Goal: Transaction & Acquisition: Purchase product/service

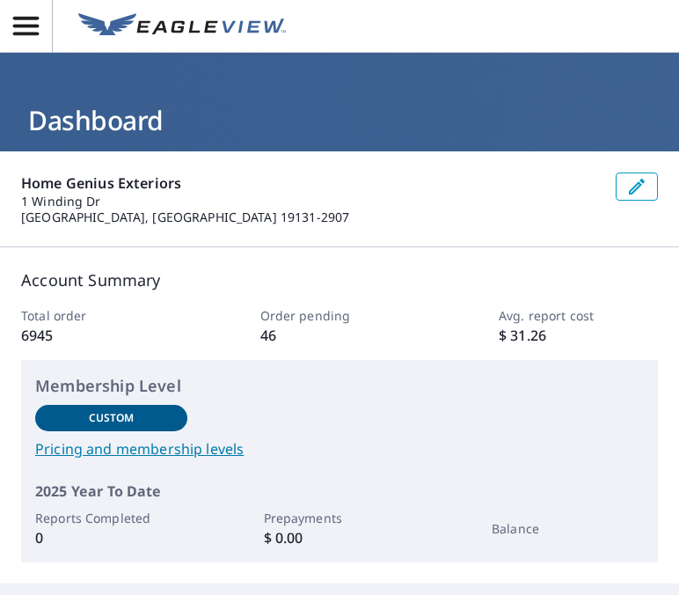
click at [16, 23] on icon "button" at bounding box center [26, 26] width 31 height 31
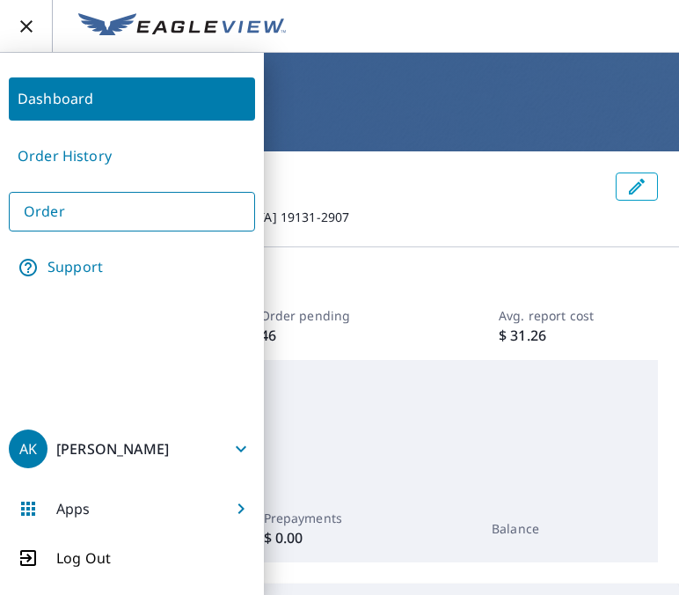
click at [77, 216] on link "Order" at bounding box center [132, 212] width 246 height 40
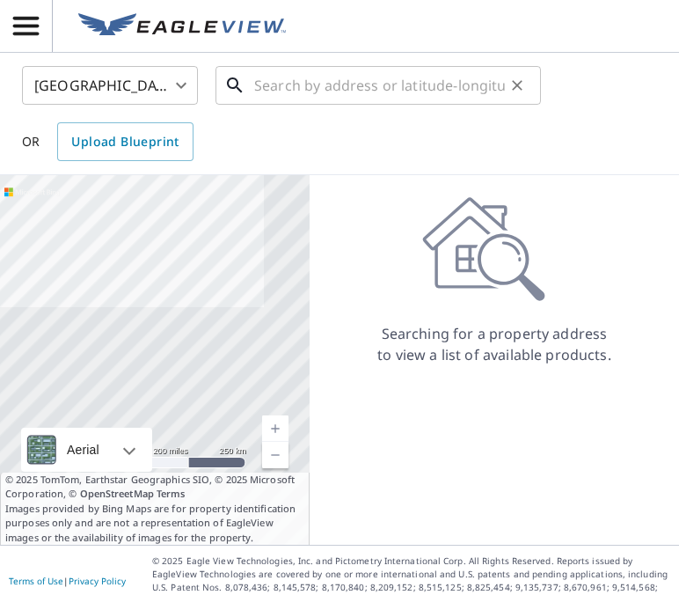
click at [298, 84] on input "text" at bounding box center [379, 85] width 251 height 49
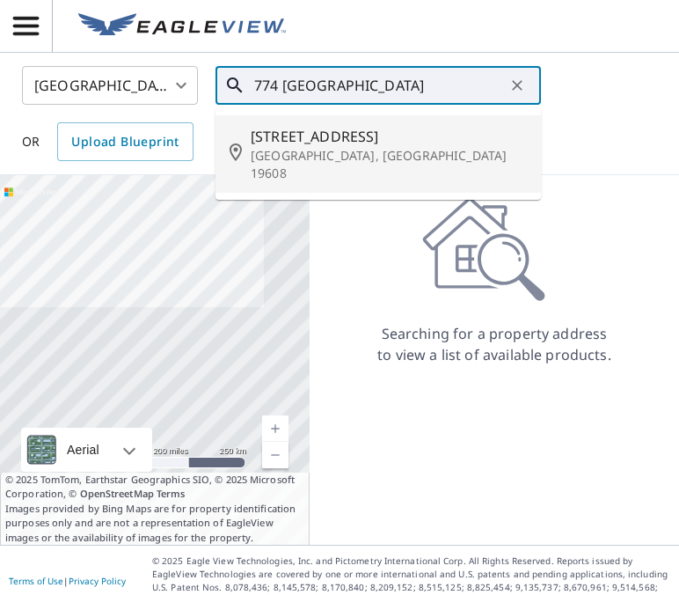
click at [313, 152] on p "[GEOGRAPHIC_DATA], [GEOGRAPHIC_DATA] 19608" at bounding box center [389, 164] width 276 height 35
type input "[STREET_ADDRESS]"
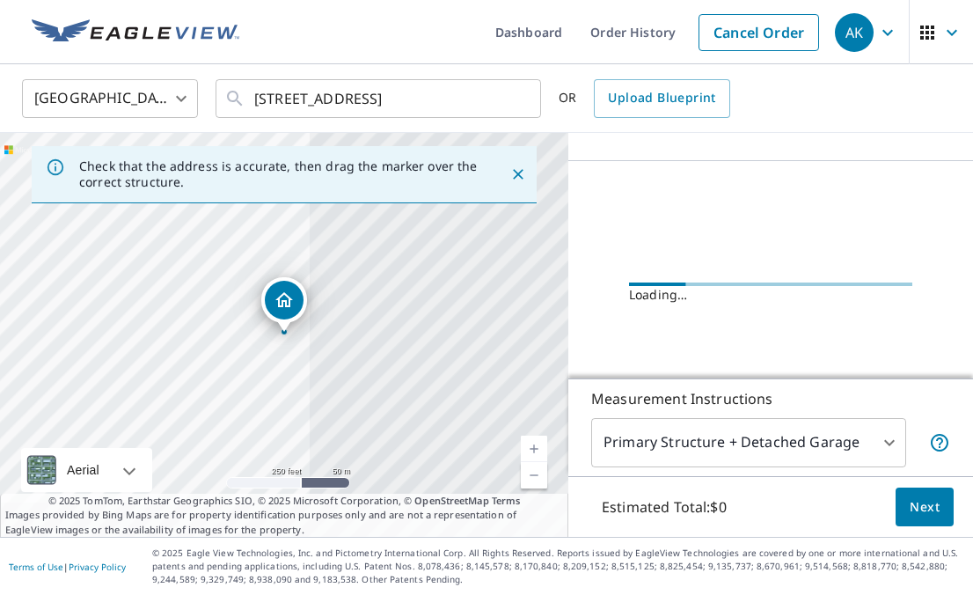
scroll to position [172, 0]
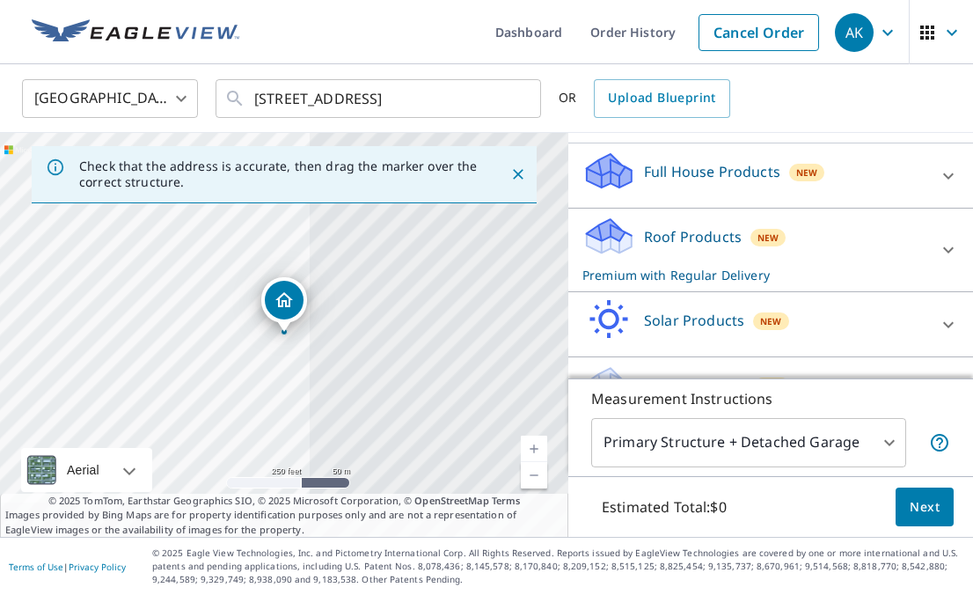
click at [665, 255] on div "Roof Products New Premium with Regular Delivery" at bounding box center [754, 250] width 345 height 69
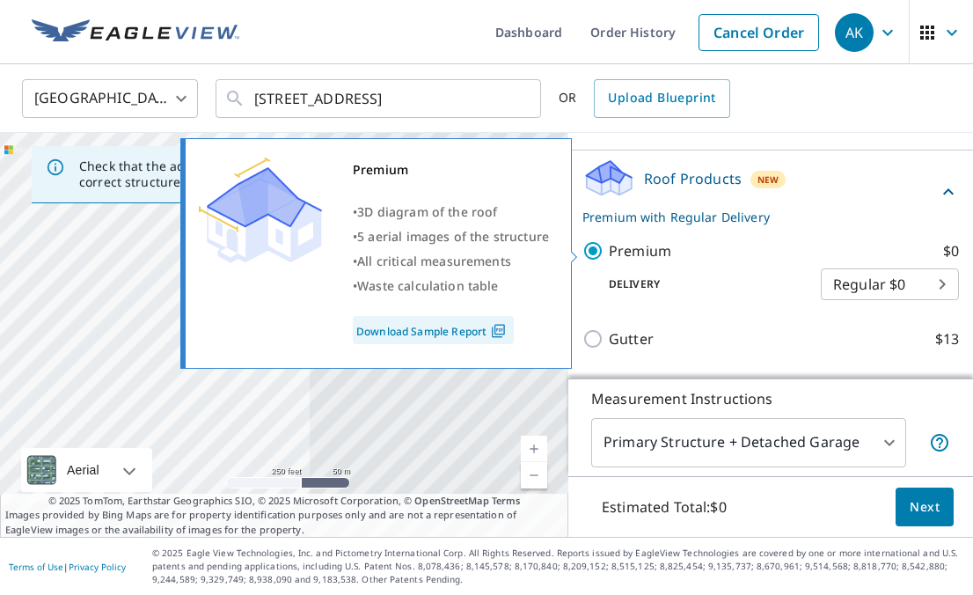
click at [596, 251] on input "Premium $0" at bounding box center [595, 250] width 26 height 21
checkbox input "false"
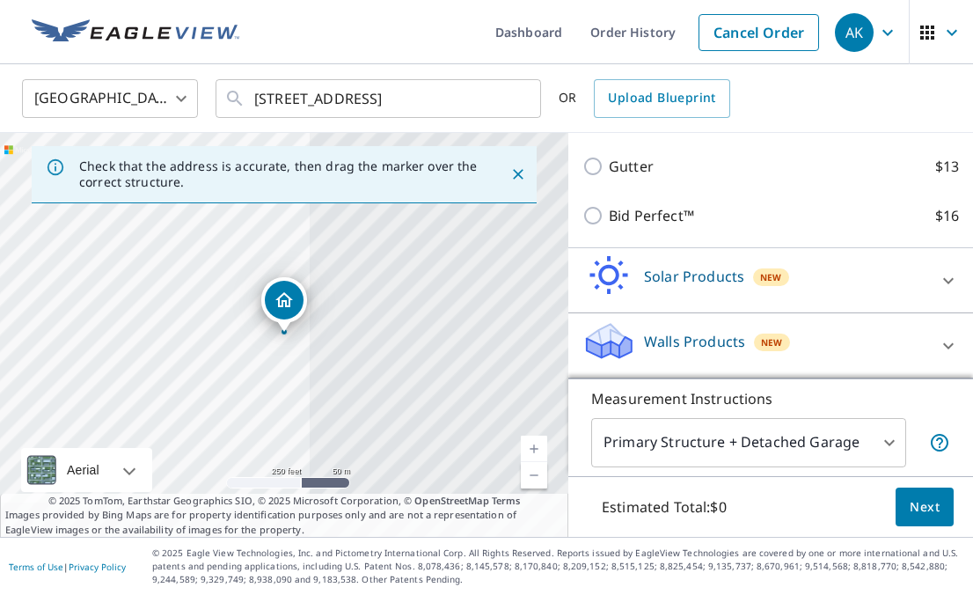
click at [659, 342] on p "Walls Products" at bounding box center [694, 341] width 101 height 21
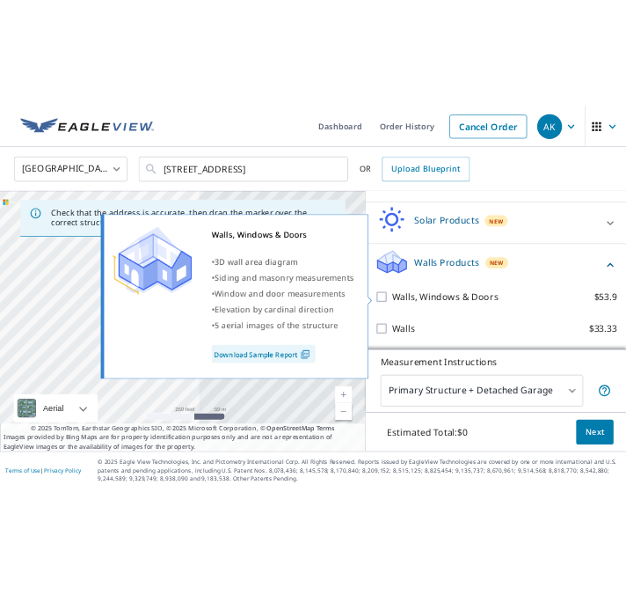
scroll to position [443, 0]
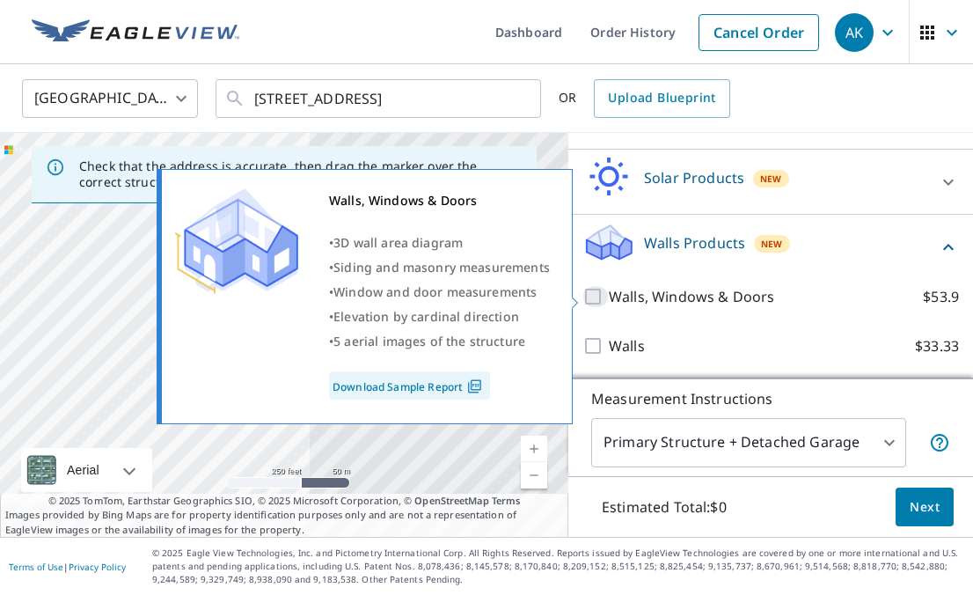
click at [601, 295] on input "Walls, Windows & Doors $53.9" at bounding box center [595, 296] width 26 height 21
checkbox input "true"
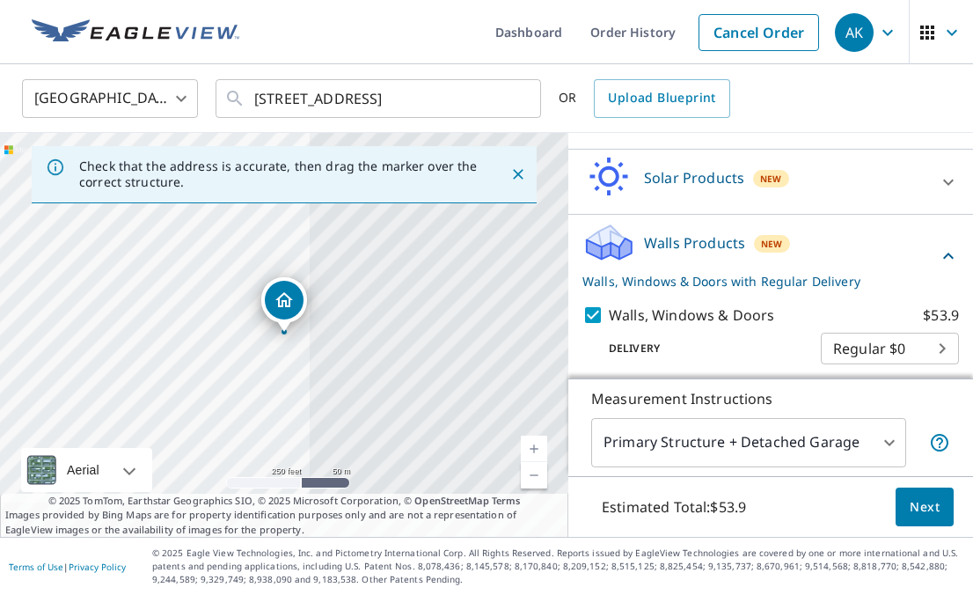
click at [678, 500] on span "Next" at bounding box center [925, 507] width 30 height 22
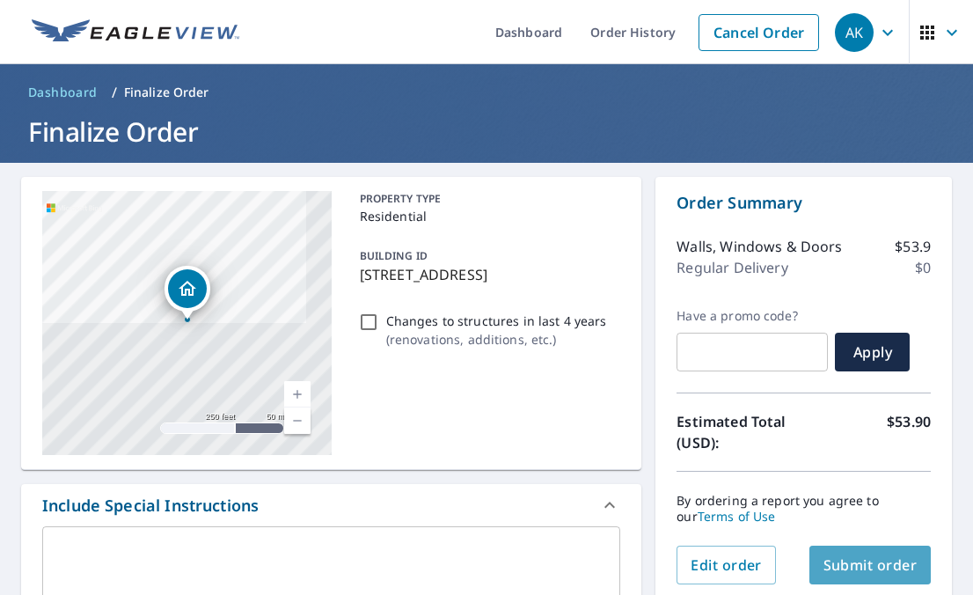
click at [678, 552] on button "Submit order" at bounding box center [870, 564] width 122 height 39
checkbox input "true"
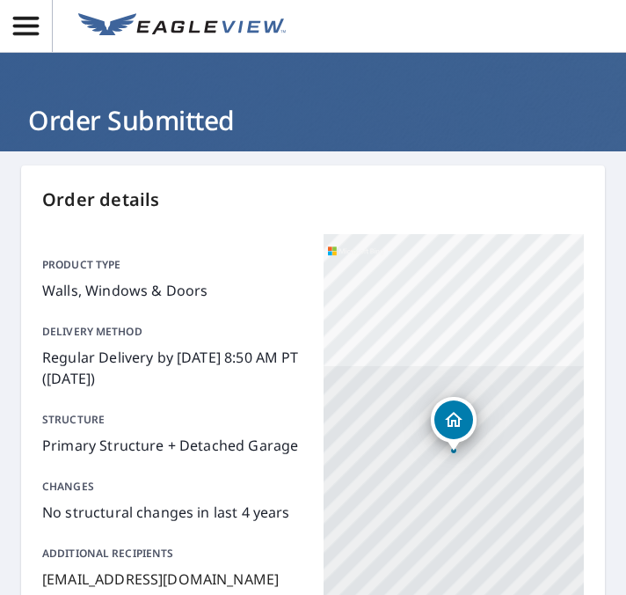
click at [27, 33] on icon "button" at bounding box center [26, 26] width 26 height 18
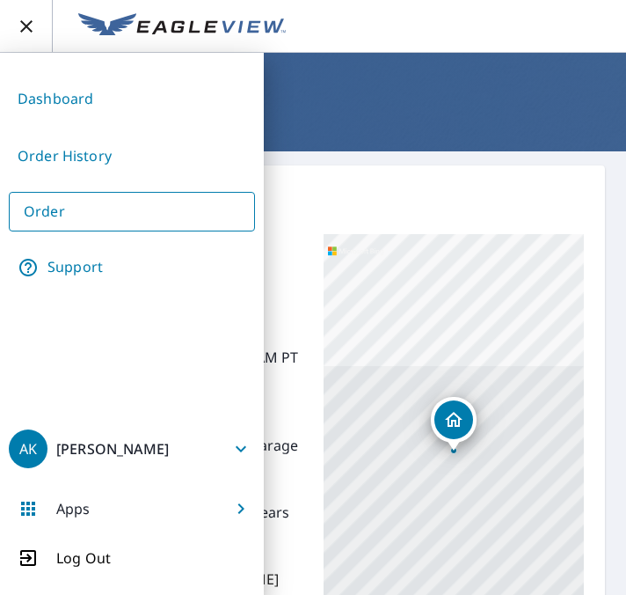
click at [89, 203] on link "Order" at bounding box center [132, 212] width 246 height 40
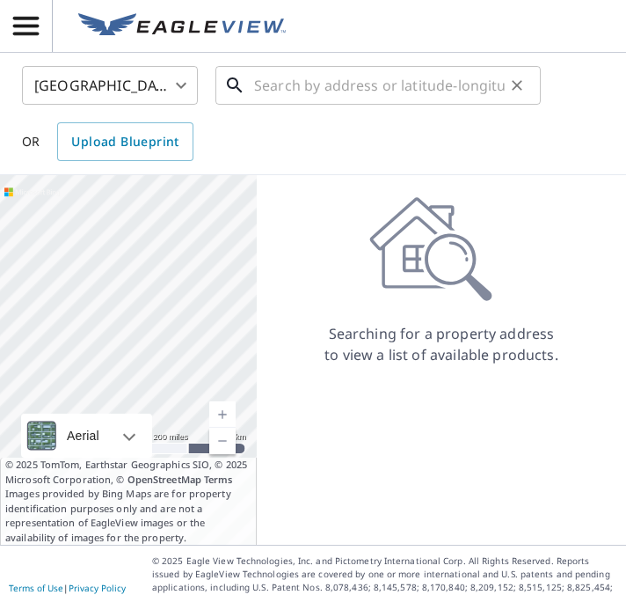
click at [402, 89] on input "text" at bounding box center [379, 85] width 251 height 49
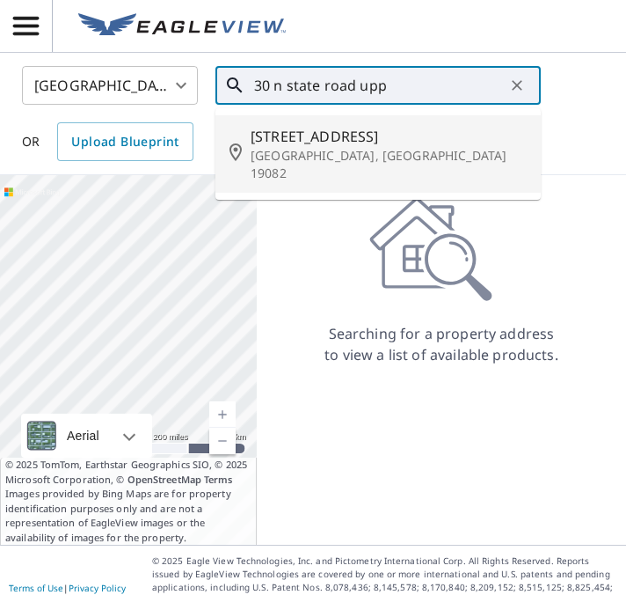
click at [380, 150] on p "[GEOGRAPHIC_DATA], [GEOGRAPHIC_DATA] 19082" at bounding box center [389, 164] width 276 height 35
type input "[STREET_ADDRESS]"
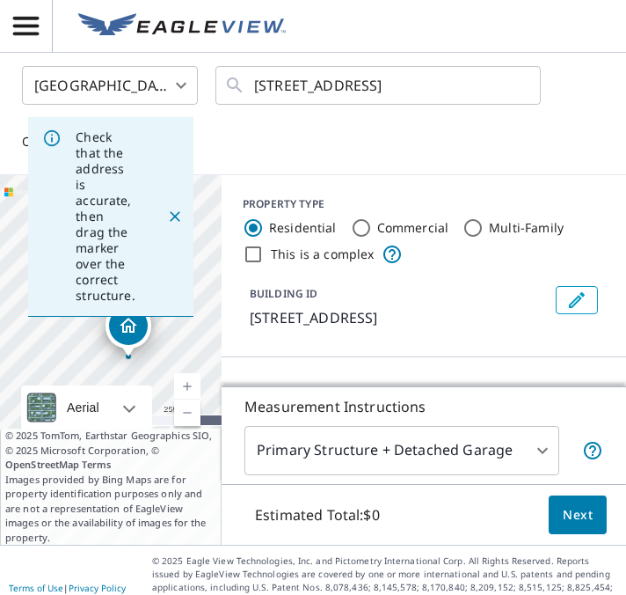
click at [585, 504] on span "Next" at bounding box center [578, 515] width 30 height 22
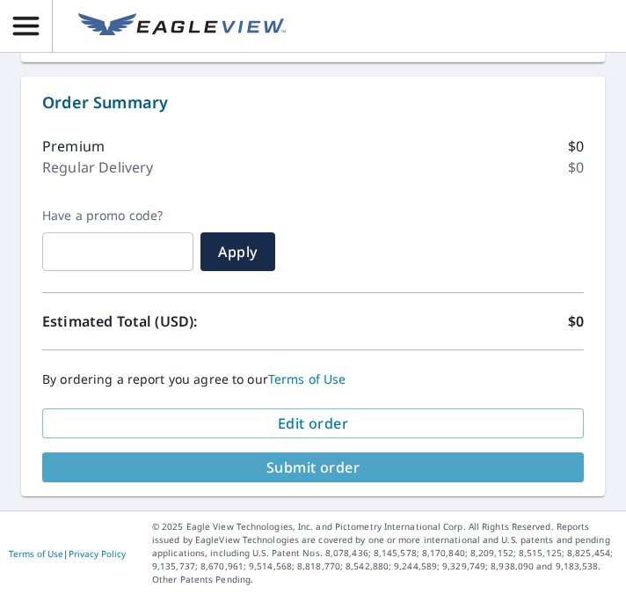
click at [382, 470] on span "Submit order" at bounding box center [313, 466] width 514 height 19
checkbox input "true"
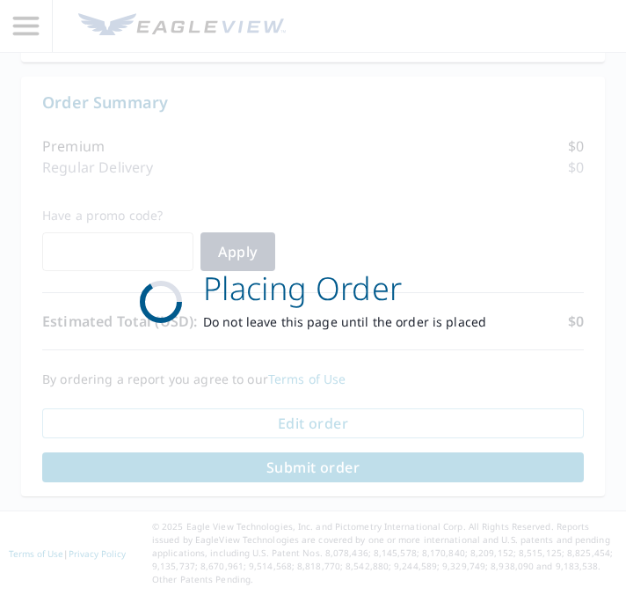
scroll to position [874, 0]
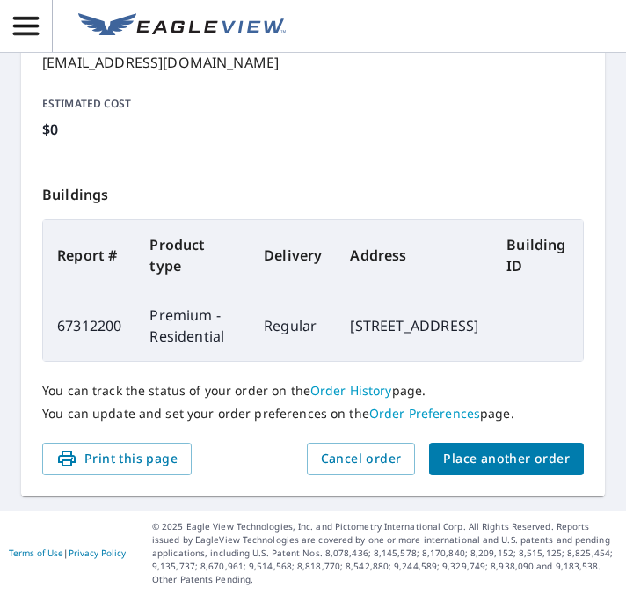
scroll to position [537, 0]
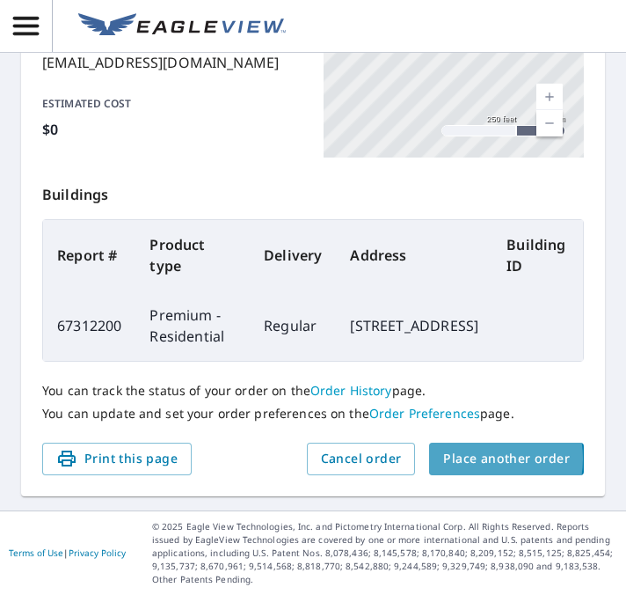
click at [475, 459] on span "Place another order" at bounding box center [506, 459] width 127 height 22
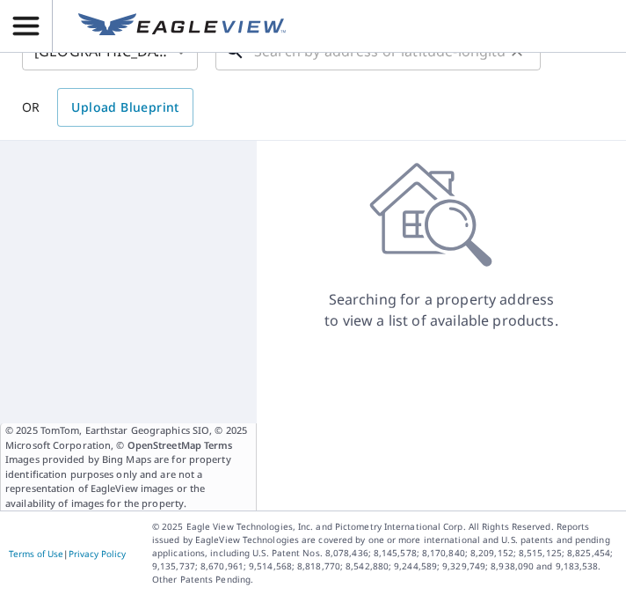
click at [318, 62] on input "text" at bounding box center [379, 50] width 251 height 49
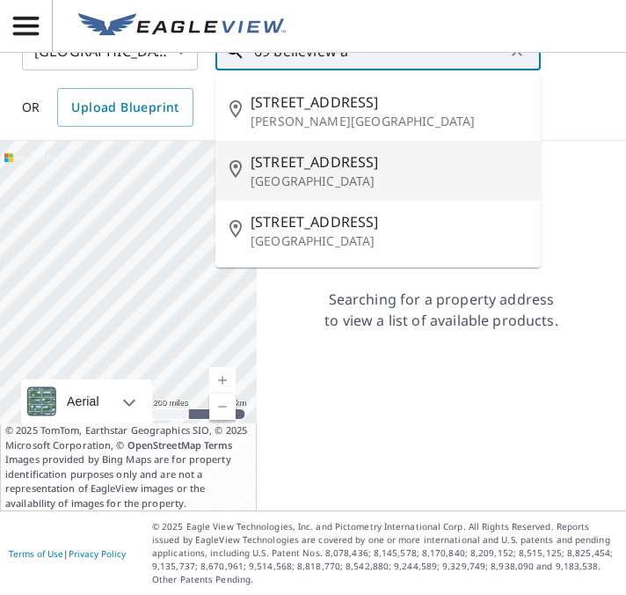
click at [317, 181] on p "[GEOGRAPHIC_DATA]" at bounding box center [389, 181] width 276 height 18
type input "[STREET_ADDRESS]"
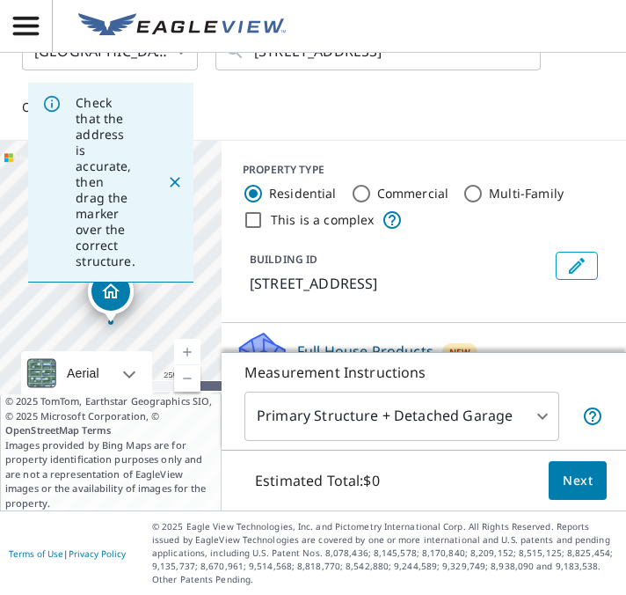
click at [560, 458] on div "Estimated Total: $0 Next" at bounding box center [424, 481] width 405 height 62
click at [570, 476] on span "Next" at bounding box center [578, 481] width 30 height 22
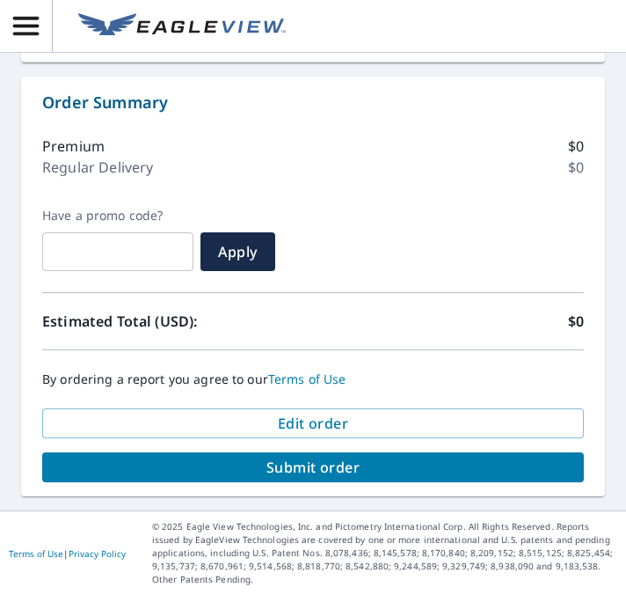
click at [359, 465] on span "Submit order" at bounding box center [313, 466] width 514 height 19
checkbox input "true"
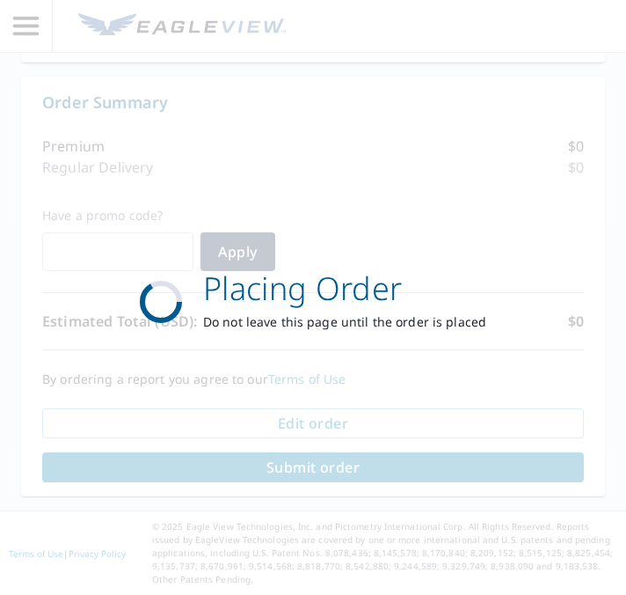
scroll to position [874, 0]
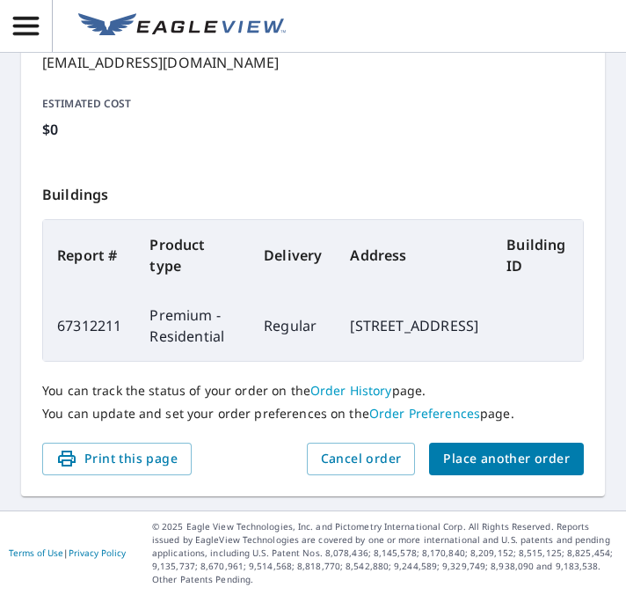
scroll to position [537, 0]
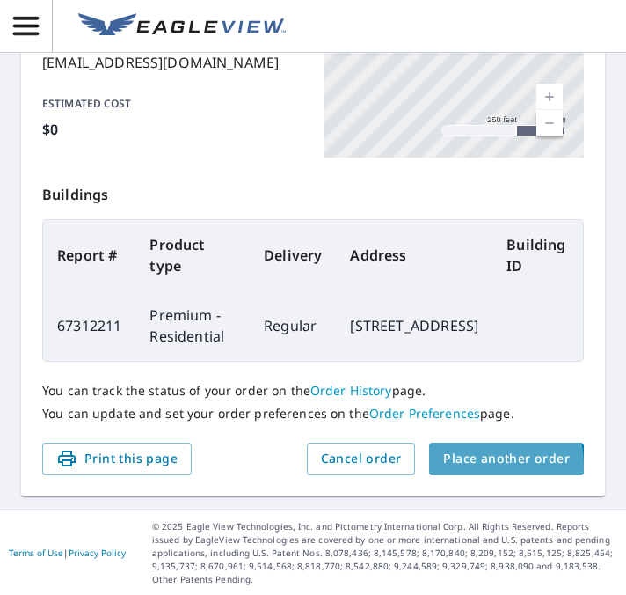
click at [472, 466] on span "Place another order" at bounding box center [506, 459] width 127 height 22
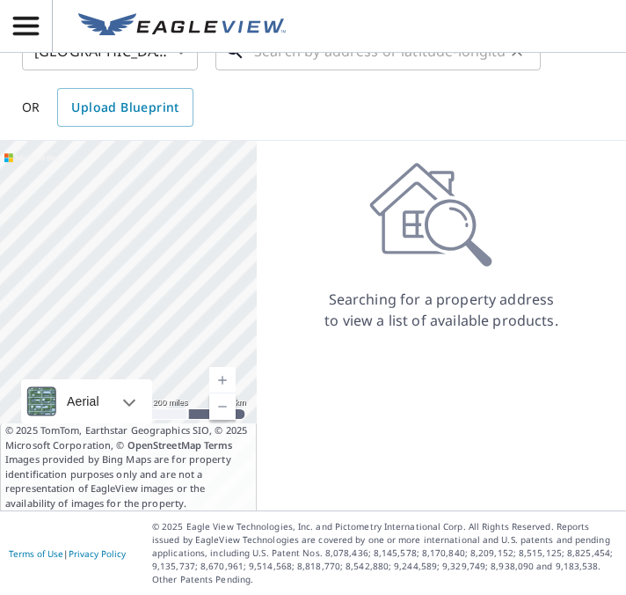
click at [308, 57] on input "text" at bounding box center [379, 50] width 251 height 49
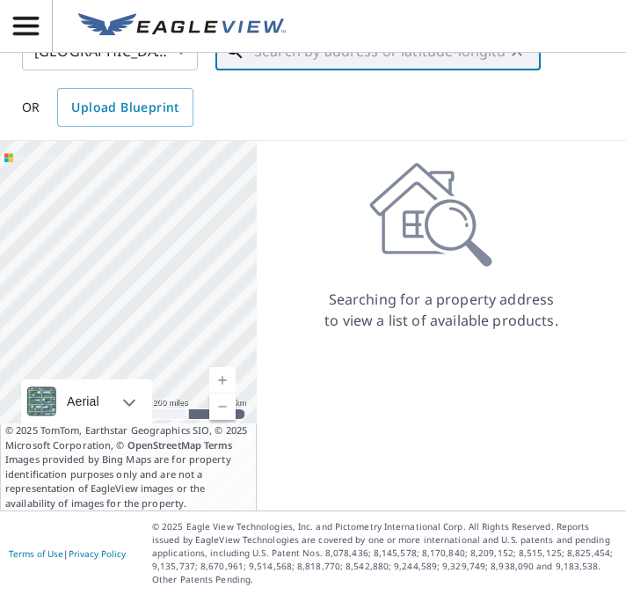
type input "2"
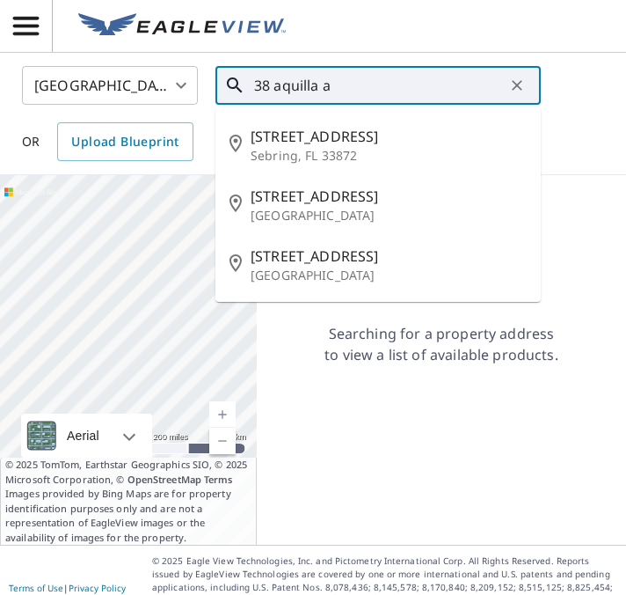
scroll to position [0, 0]
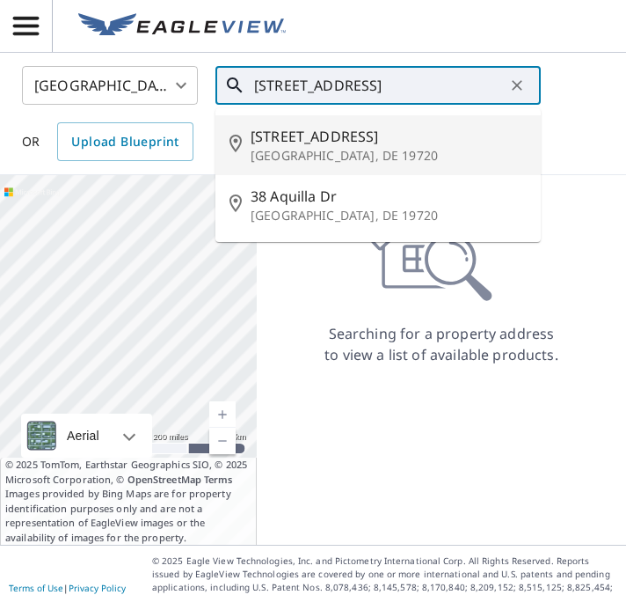
click at [267, 155] on p "[GEOGRAPHIC_DATA], DE 19720" at bounding box center [389, 156] width 276 height 18
type input "[STREET_ADDRESS]"
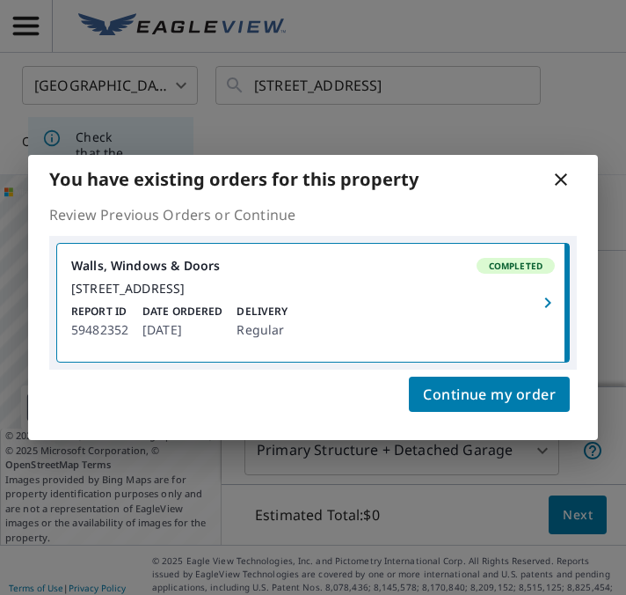
scroll to position [182, 0]
click at [566, 172] on icon at bounding box center [561, 179] width 21 height 21
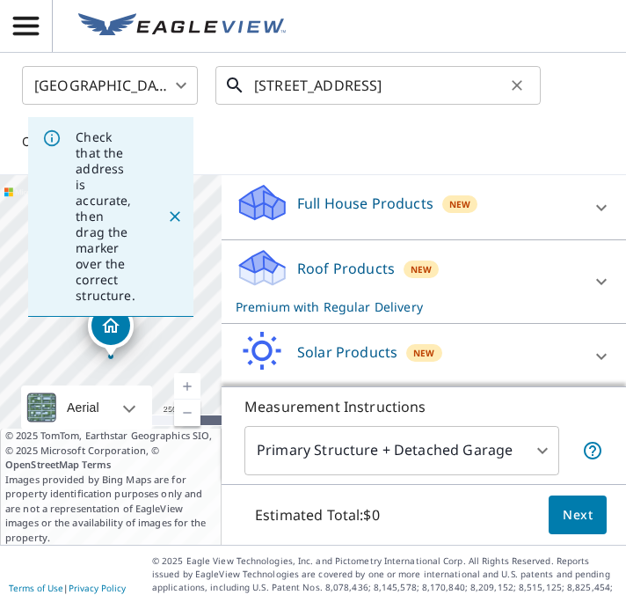
click at [334, 88] on input "[STREET_ADDRESS]" at bounding box center [379, 85] width 251 height 49
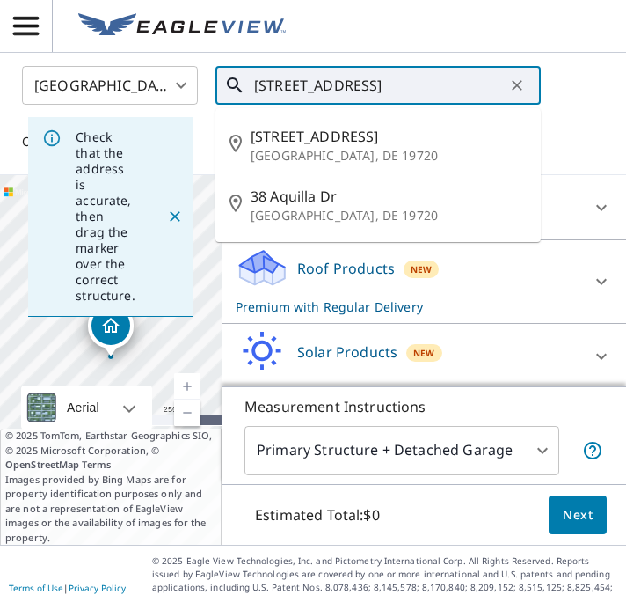
click at [334, 88] on input "[STREET_ADDRESS]" at bounding box center [379, 85] width 251 height 49
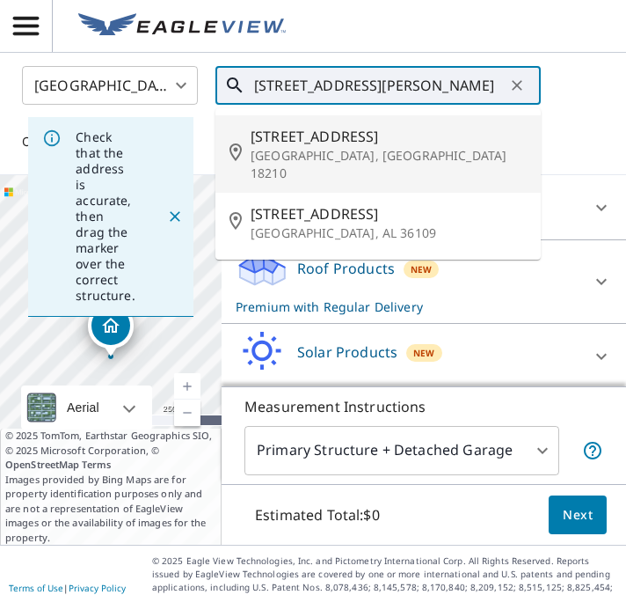
click at [326, 150] on p "[GEOGRAPHIC_DATA], [GEOGRAPHIC_DATA] 18210" at bounding box center [389, 164] width 276 height 35
type input "[STREET_ADDRESS]"
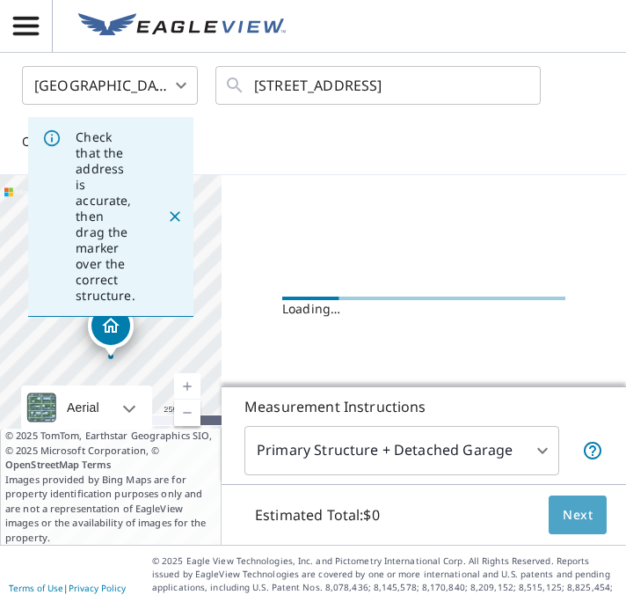
click at [602, 514] on button "Next" at bounding box center [578, 515] width 58 height 40
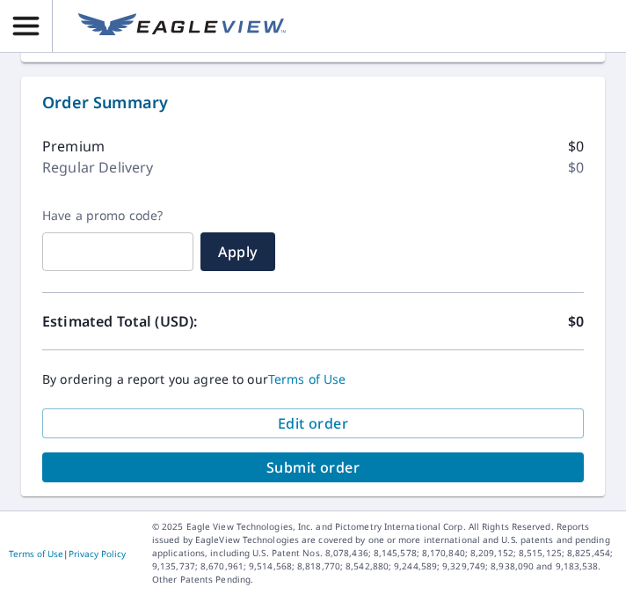
click at [376, 463] on span "Submit order" at bounding box center [313, 466] width 514 height 19
checkbox input "true"
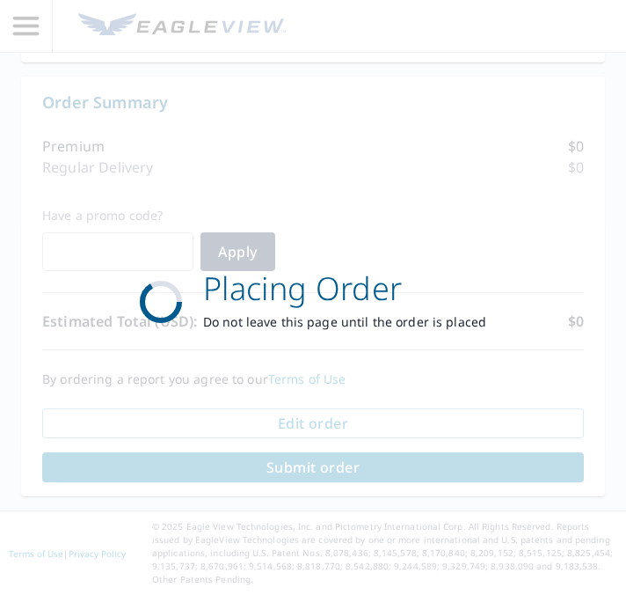
scroll to position [874, 0]
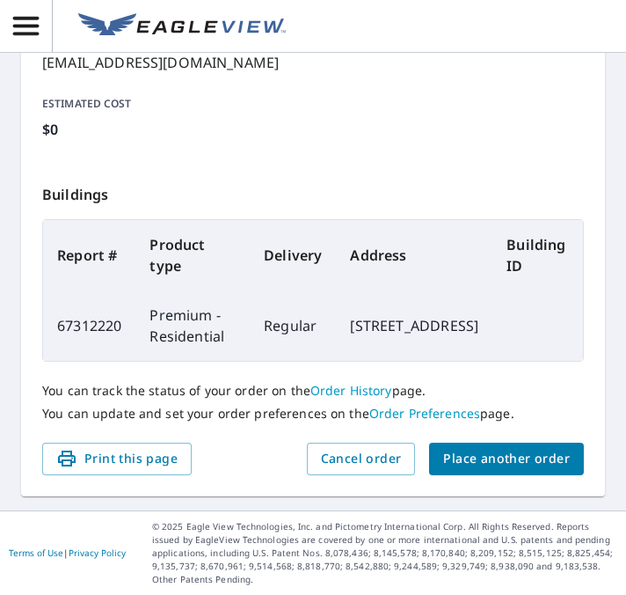
scroll to position [537, 0]
